Goal: Transaction & Acquisition: Download file/media

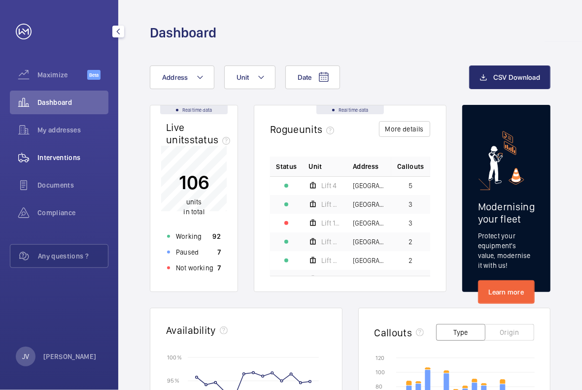
click at [62, 158] on span "Interventions" at bounding box center [72, 158] width 71 height 10
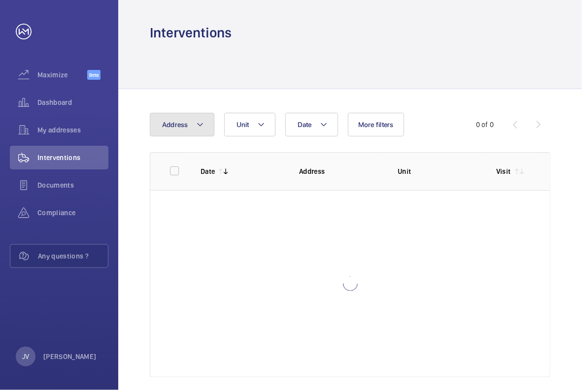
click at [195, 127] on button "Address" at bounding box center [182, 125] width 65 height 24
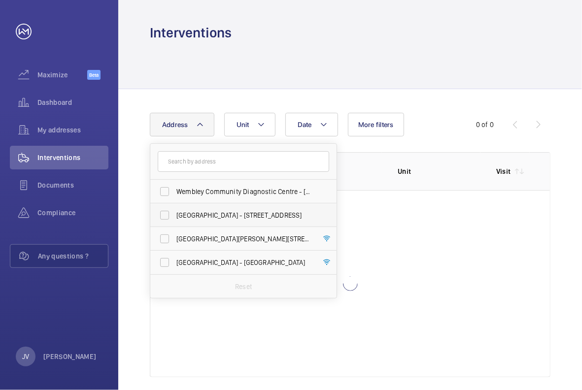
click at [178, 216] on span "[GEOGRAPHIC_DATA] - [STREET_ADDRESS]" at bounding box center [244, 216] width 136 height 10
click at [175, 216] on input "[GEOGRAPHIC_DATA] - [STREET_ADDRESS]" at bounding box center [165, 216] width 20 height 20
checkbox input "true"
click at [256, 126] on button "Unit" at bounding box center [255, 125] width 51 height 24
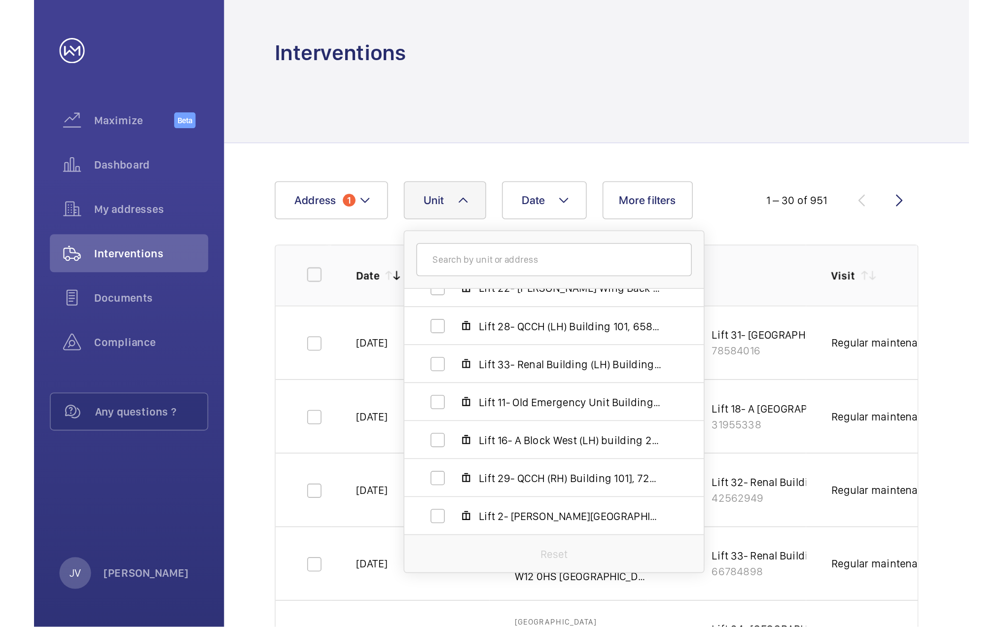
scroll to position [365, 0]
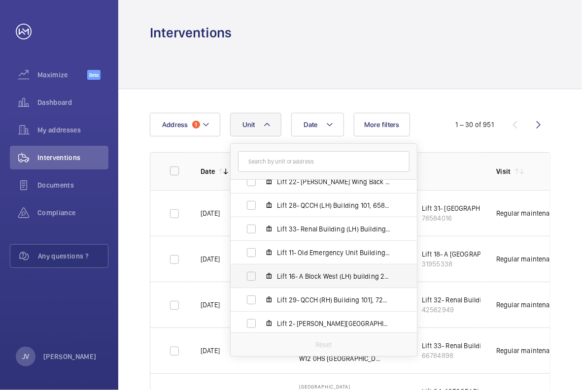
click at [304, 277] on span "Lift 16- A Block West (LH) building 201, 58491949" at bounding box center [334, 277] width 114 height 10
click at [261, 277] on input "Lift 16- A Block West (LH) building 201, 58491949" at bounding box center [252, 277] width 20 height 20
checkbox input "true"
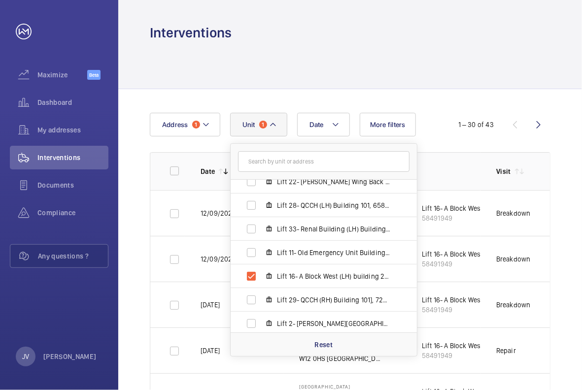
click at [551, 56] on div at bounding box center [350, 65] width 464 height 47
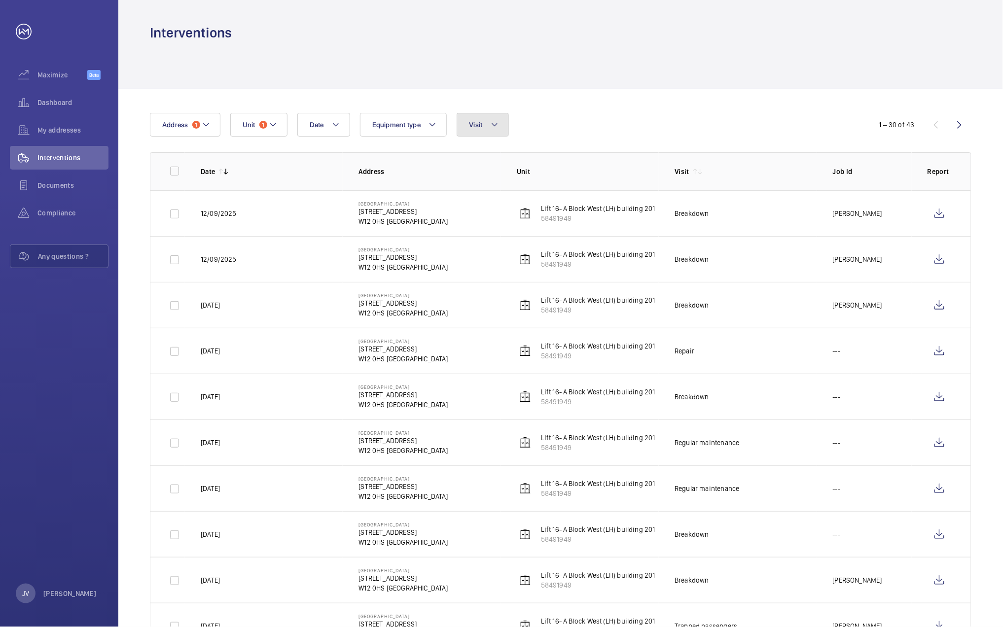
click at [501, 124] on button "Visit" at bounding box center [482, 125] width 52 height 24
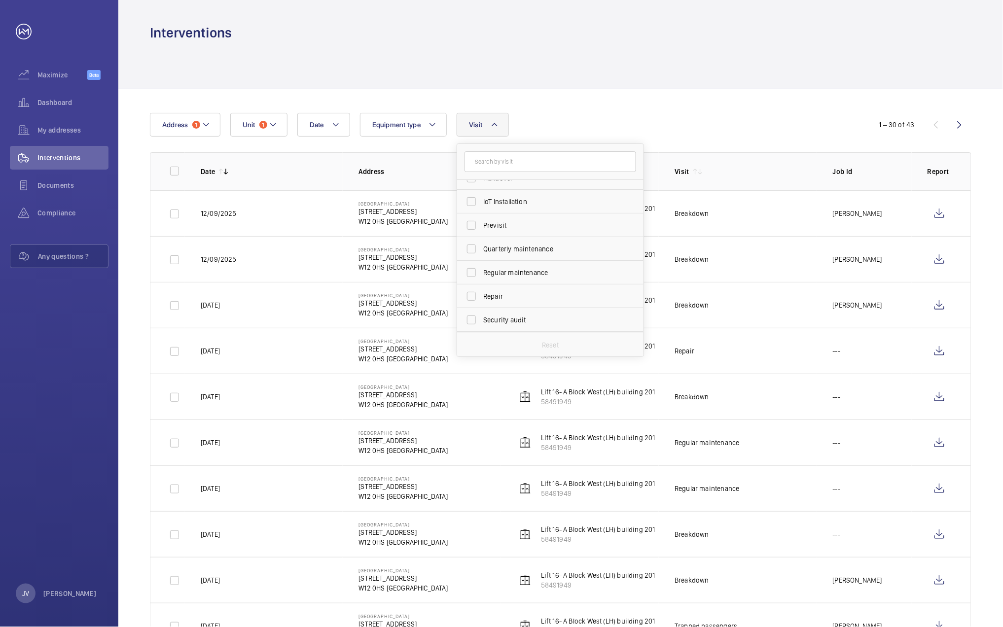
scroll to position [131, 0]
click at [502, 247] on span "Regular maintenance" at bounding box center [551, 250] width 136 height 10
click at [481, 247] on input "Regular maintenance" at bounding box center [471, 250] width 20 height 20
checkbox input "true"
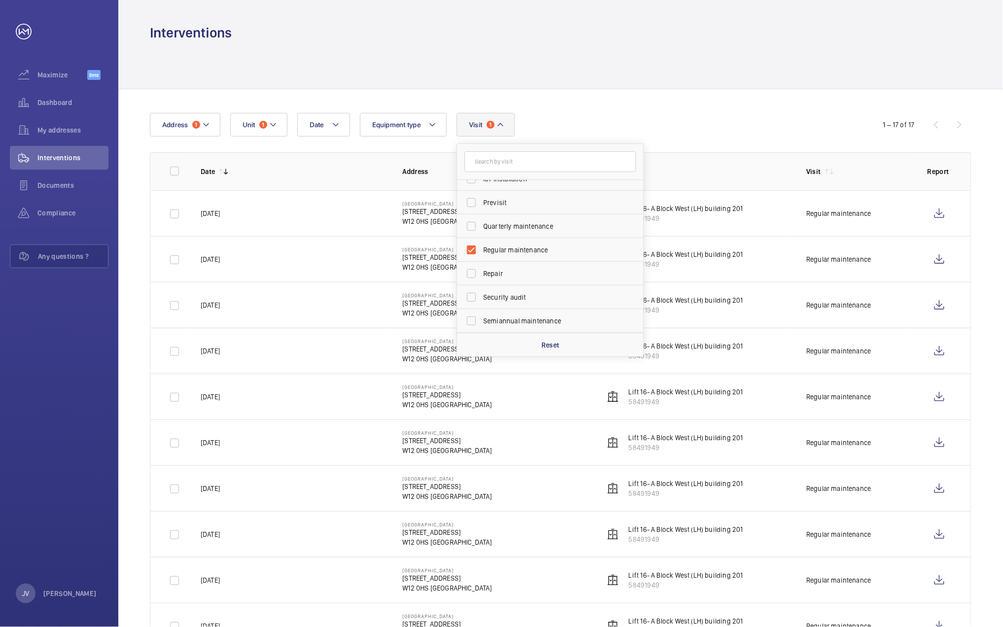
click at [582, 30] on div "Interventions" at bounding box center [560, 33] width 821 height 18
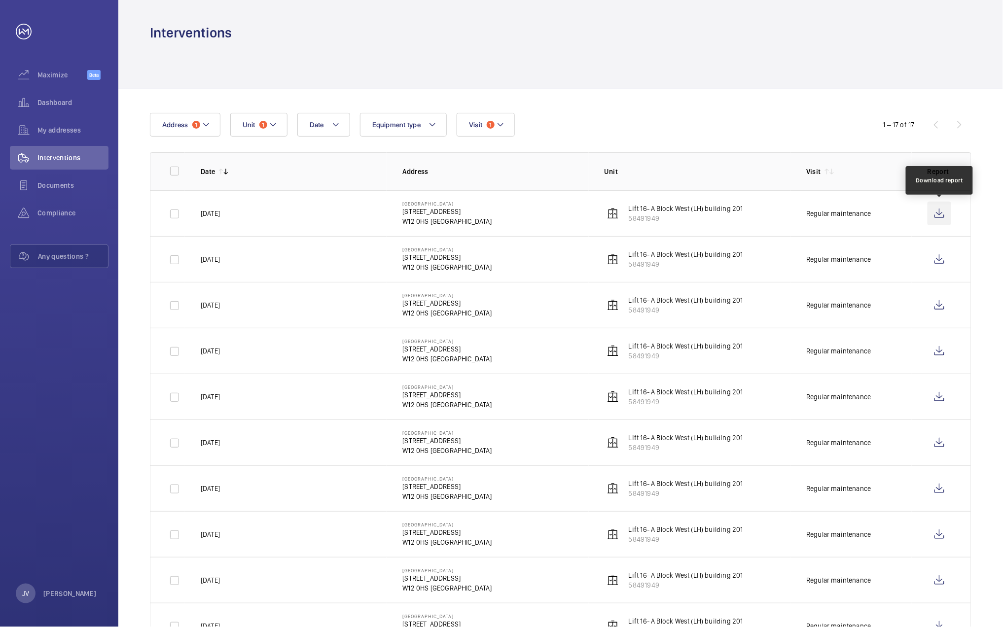
click at [582, 215] on wm-front-icon-button at bounding box center [939, 214] width 24 height 24
click at [582, 263] on wm-front-icon-button at bounding box center [939, 259] width 24 height 24
